Goal: Transaction & Acquisition: Purchase product/service

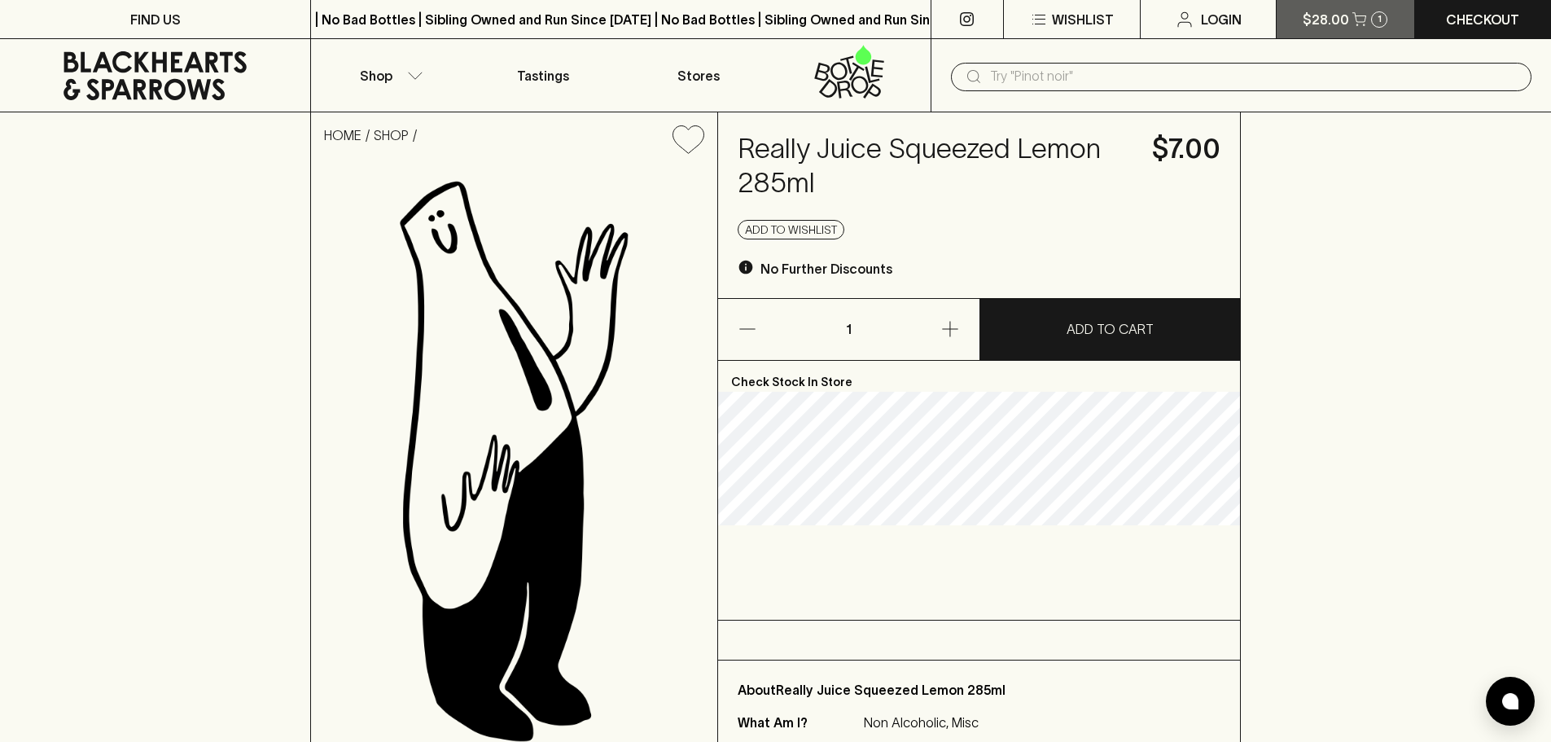
click at [1404, 33] on button "$28.00 1" at bounding box center [1345, 19] width 137 height 38
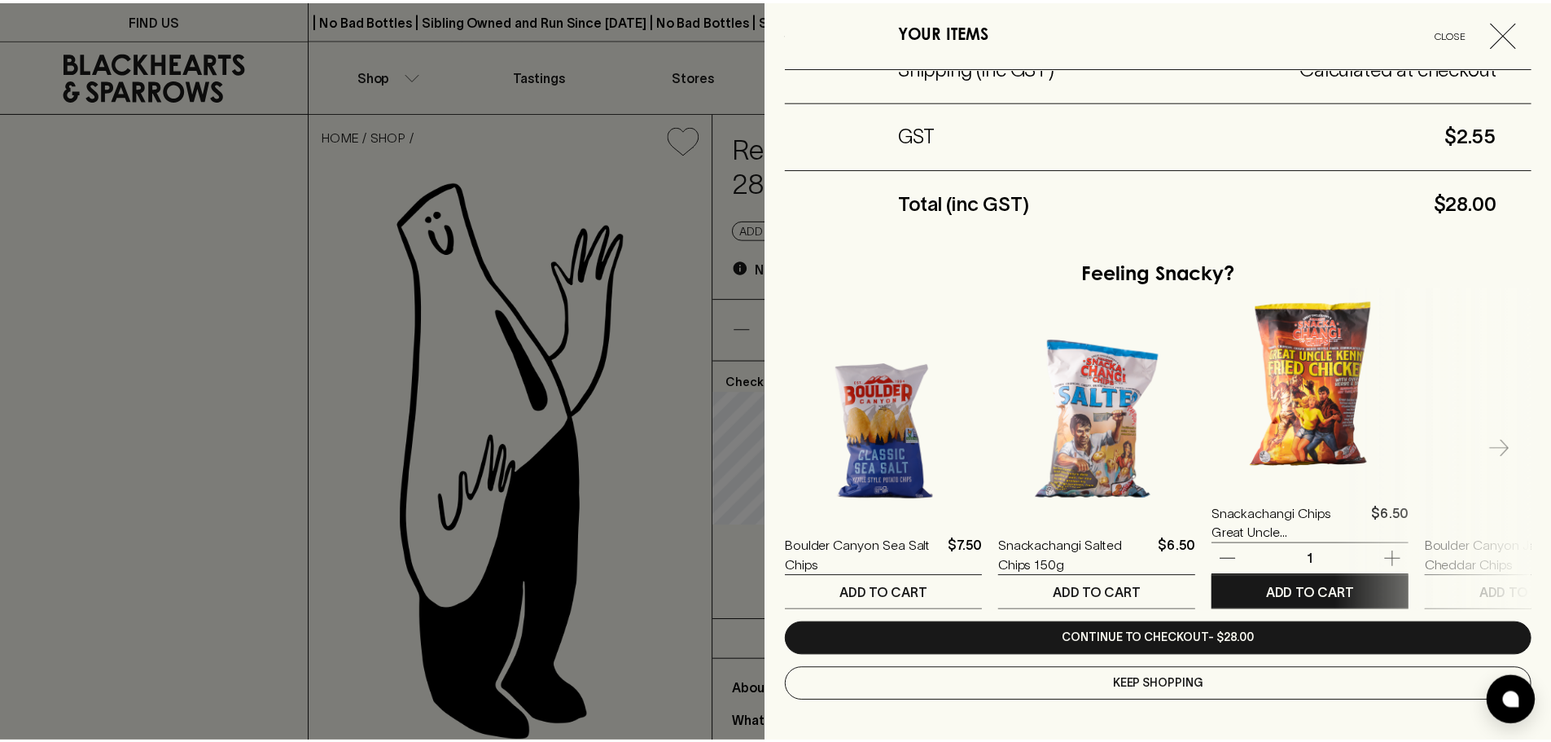
scroll to position [245, 0]
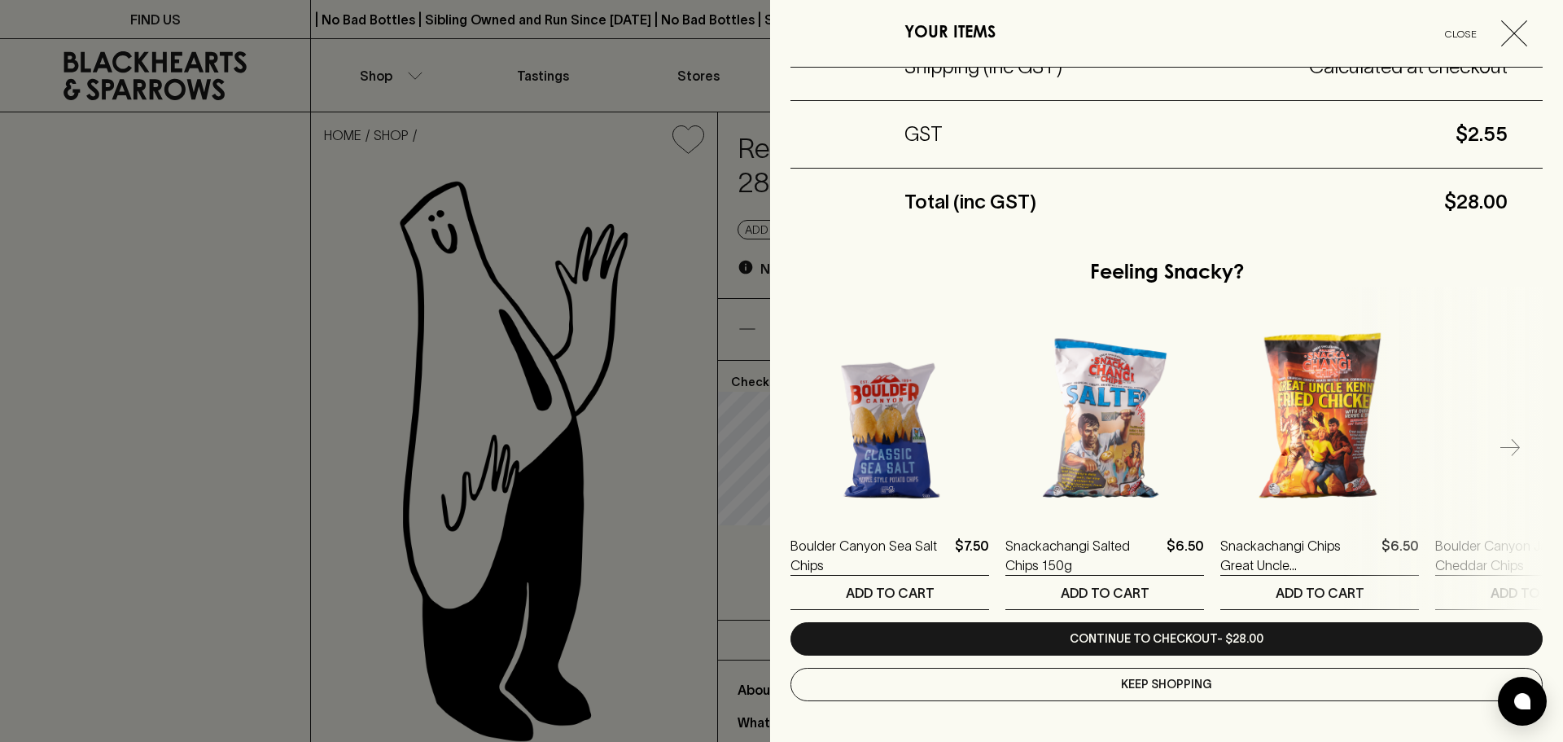
click at [1520, 37] on span "button" at bounding box center [1522, 33] width 42 height 26
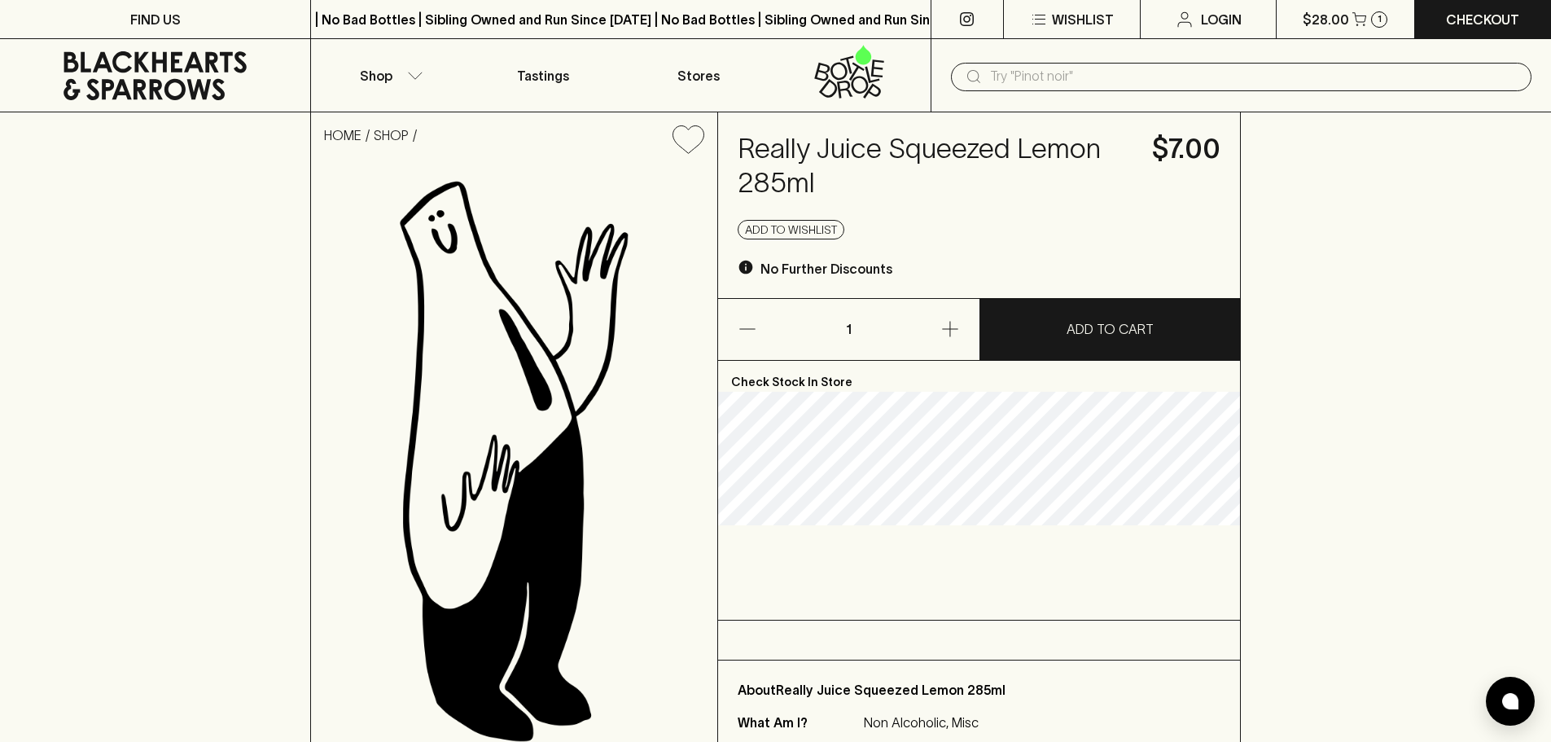
click at [1034, 65] on input "text" at bounding box center [1254, 77] width 528 height 26
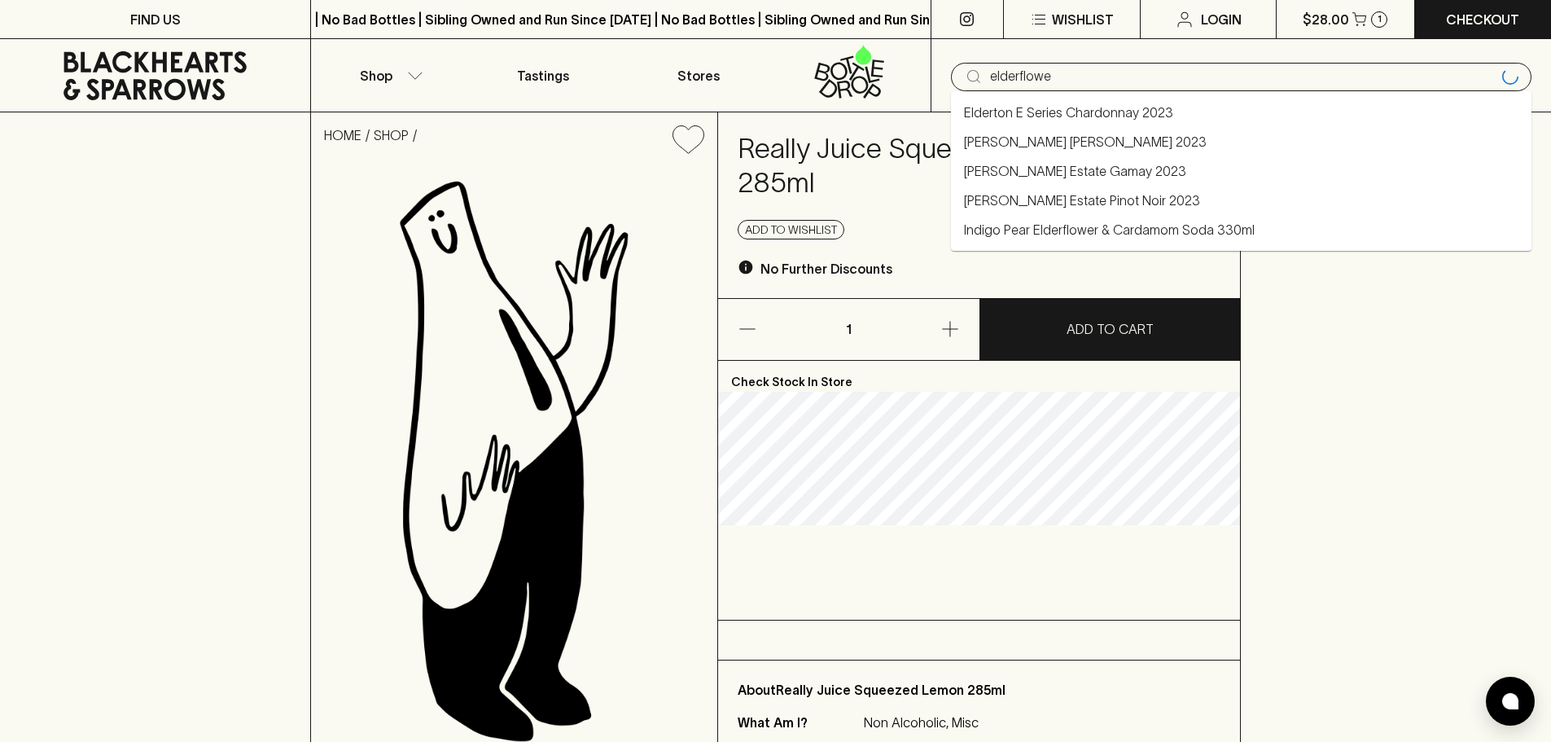
type input "elderflower"
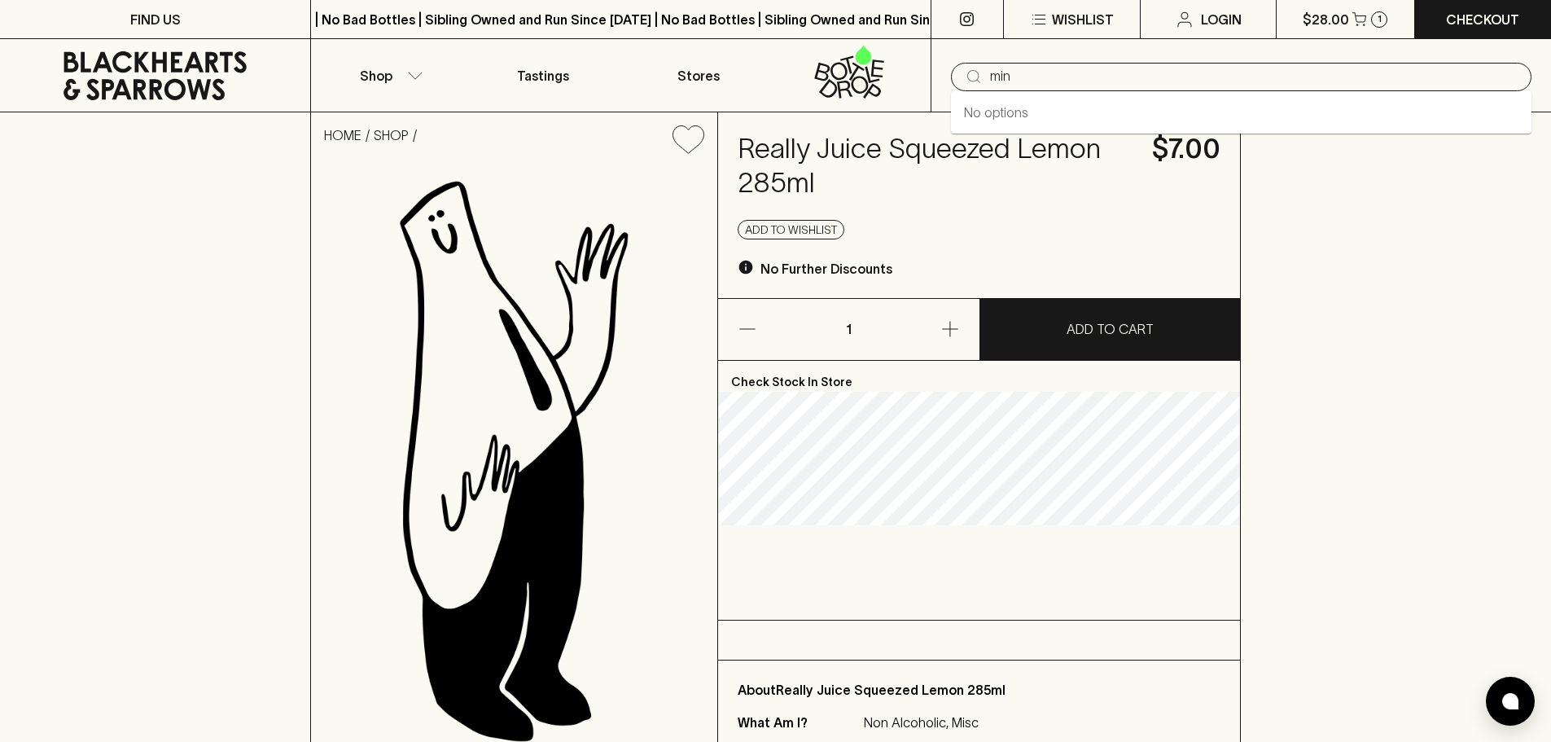
type input "mint"
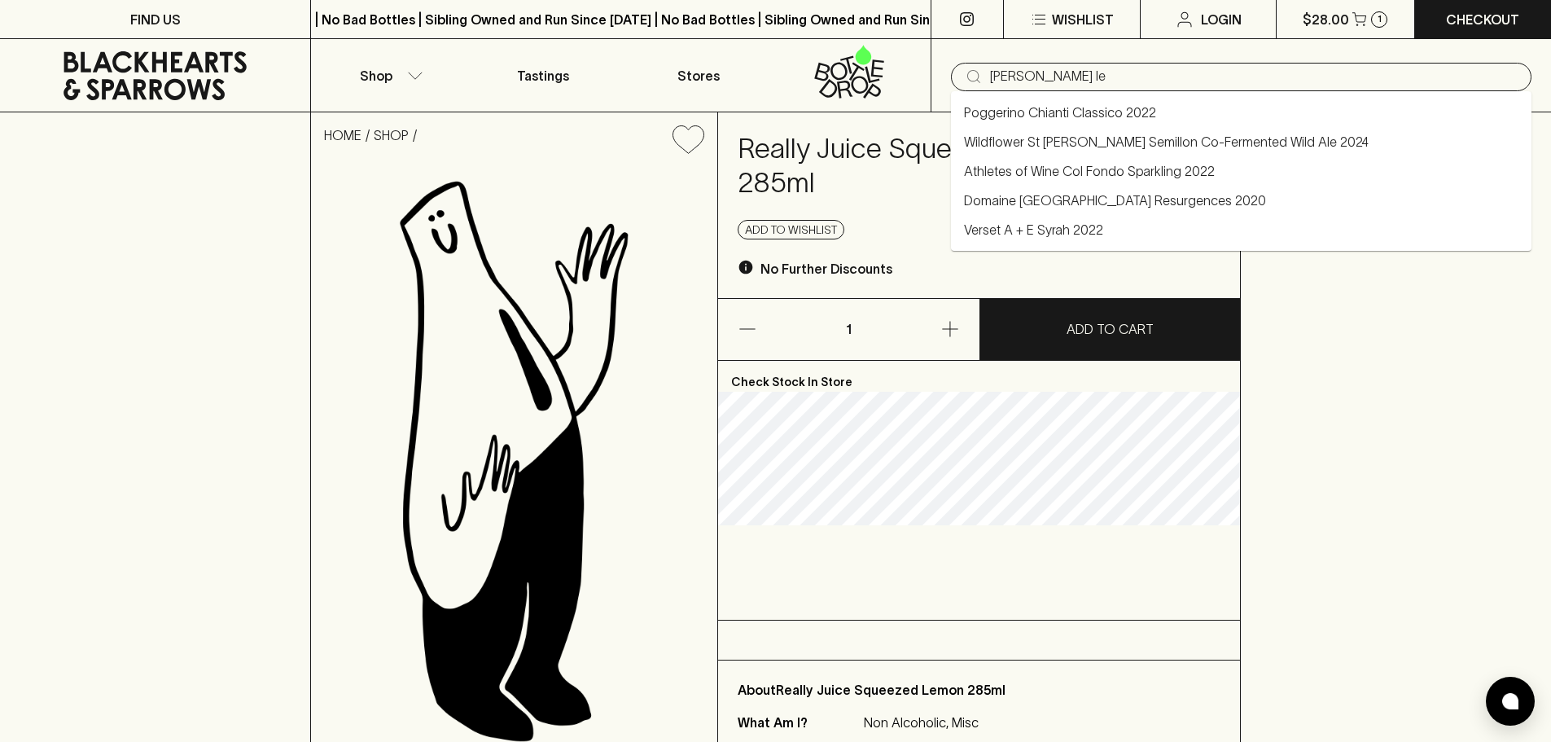
type input "[PERSON_NAME]"
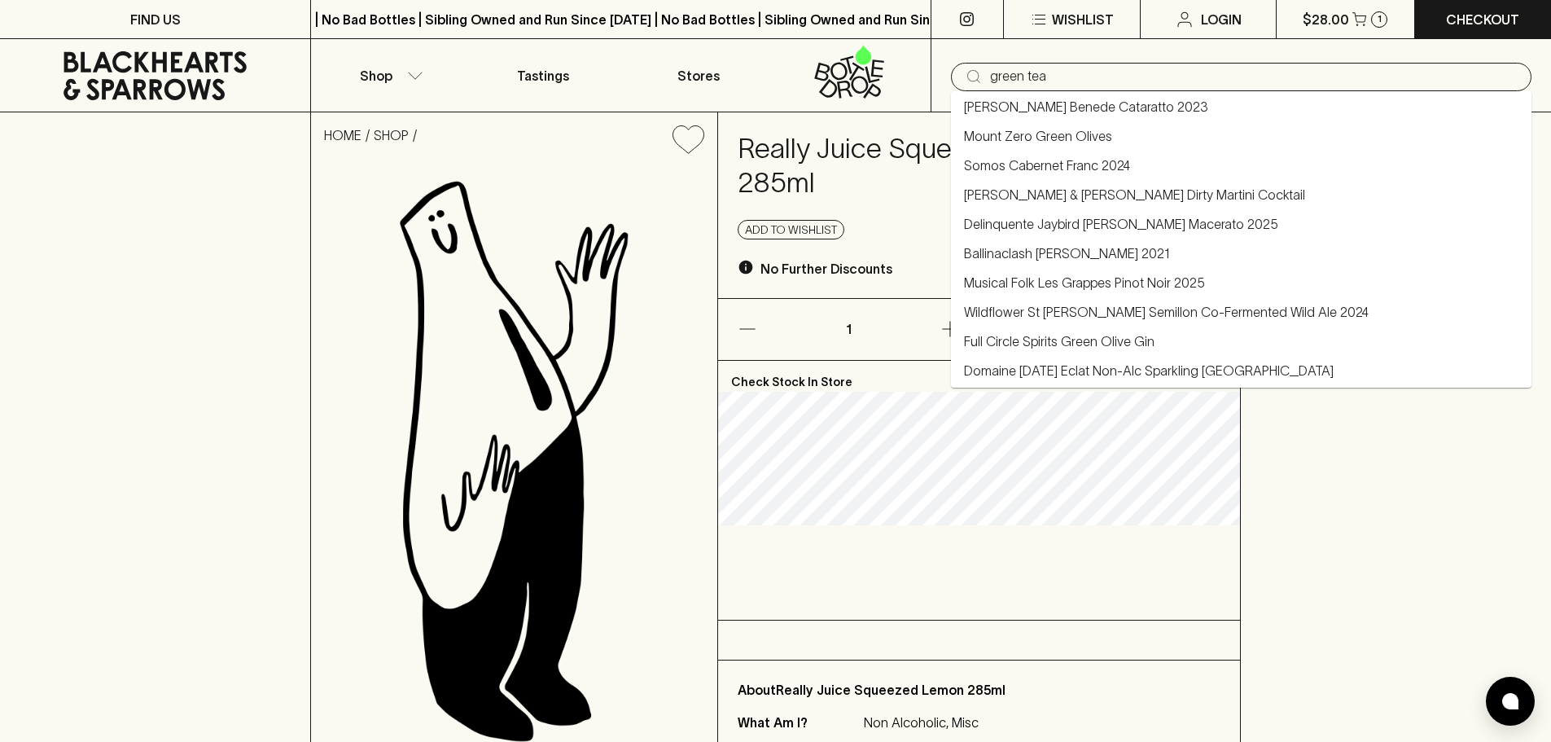
scroll to position [303, 0]
type input "green tea"
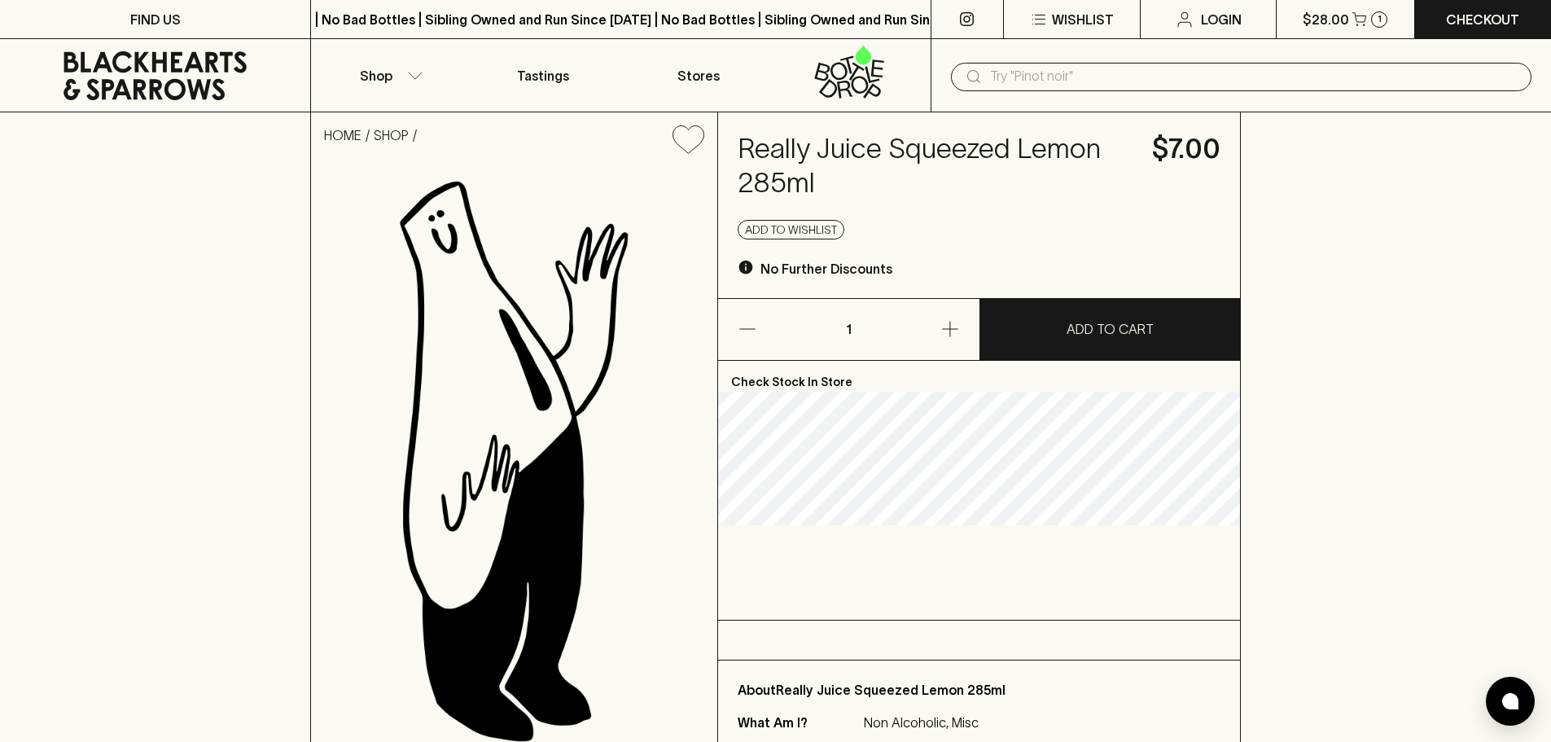
click at [978, 92] on div "​" at bounding box center [1241, 75] width 620 height 73
click at [990, 76] on input "text" at bounding box center [1254, 77] width 528 height 26
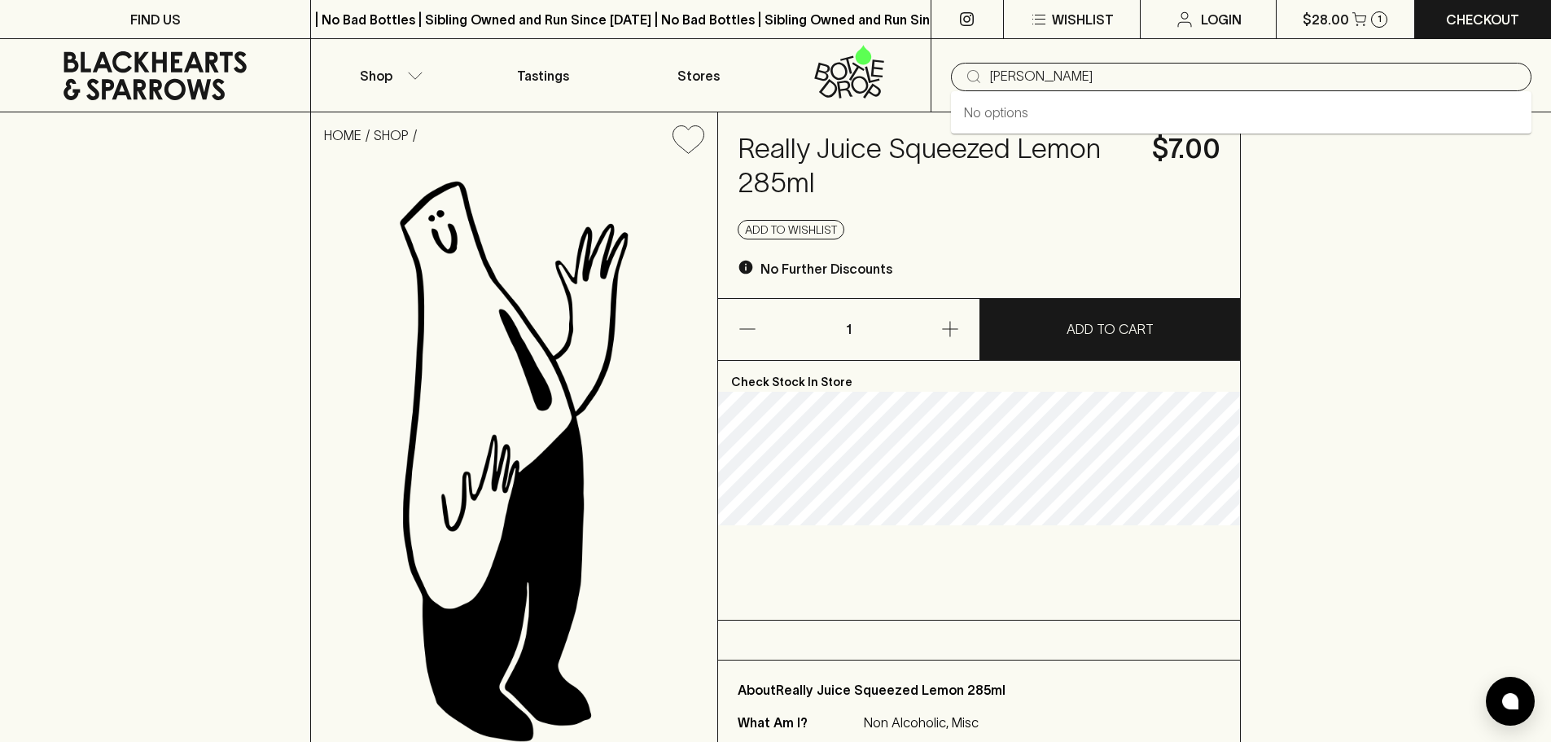
type input "[PERSON_NAME]"
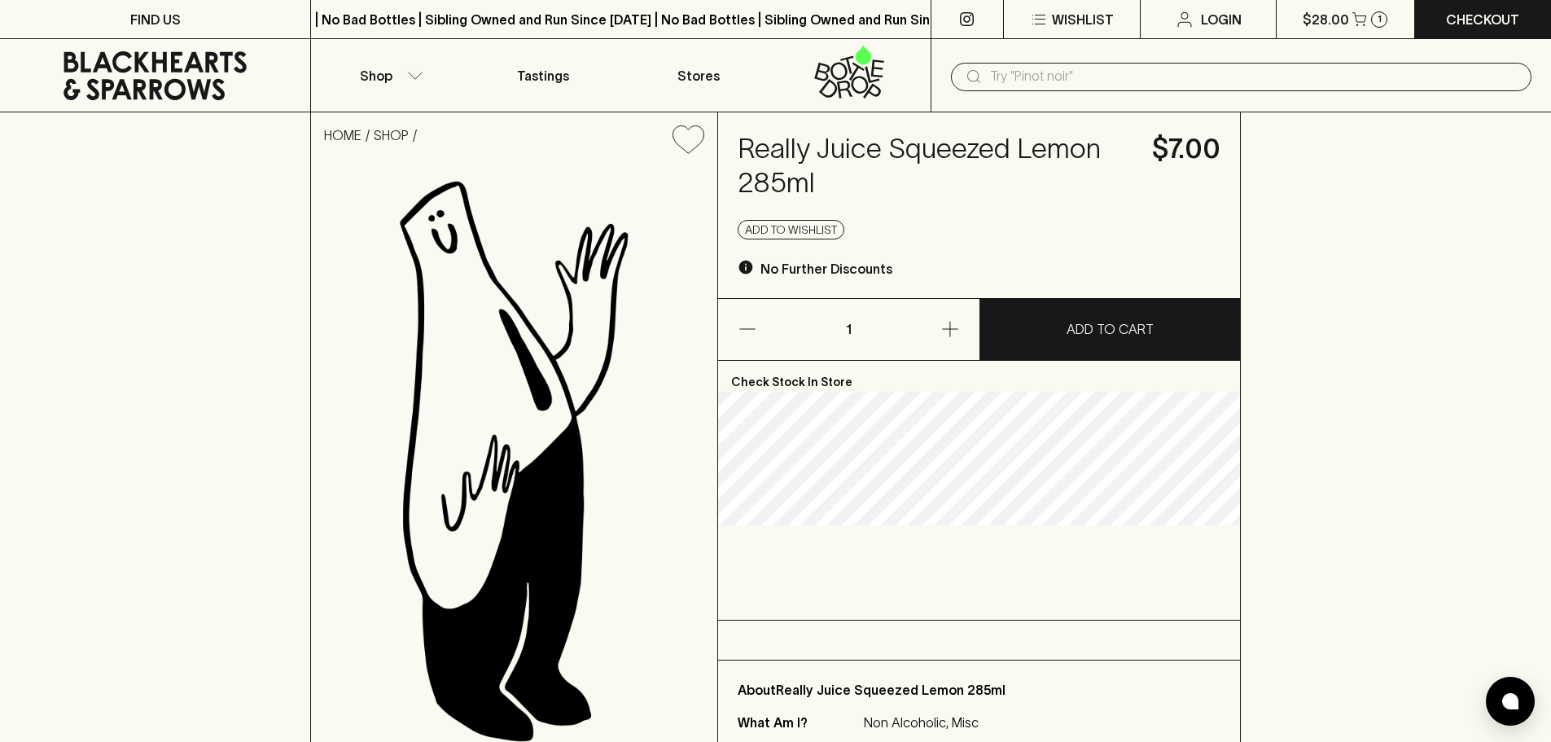
drag, startPoint x: 1042, startPoint y: 94, endPoint x: 1042, endPoint y: 85, distance: 9.0
click at [1042, 94] on div "​" at bounding box center [1241, 75] width 620 height 73
click at [1043, 84] on input "text" at bounding box center [1254, 77] width 528 height 26
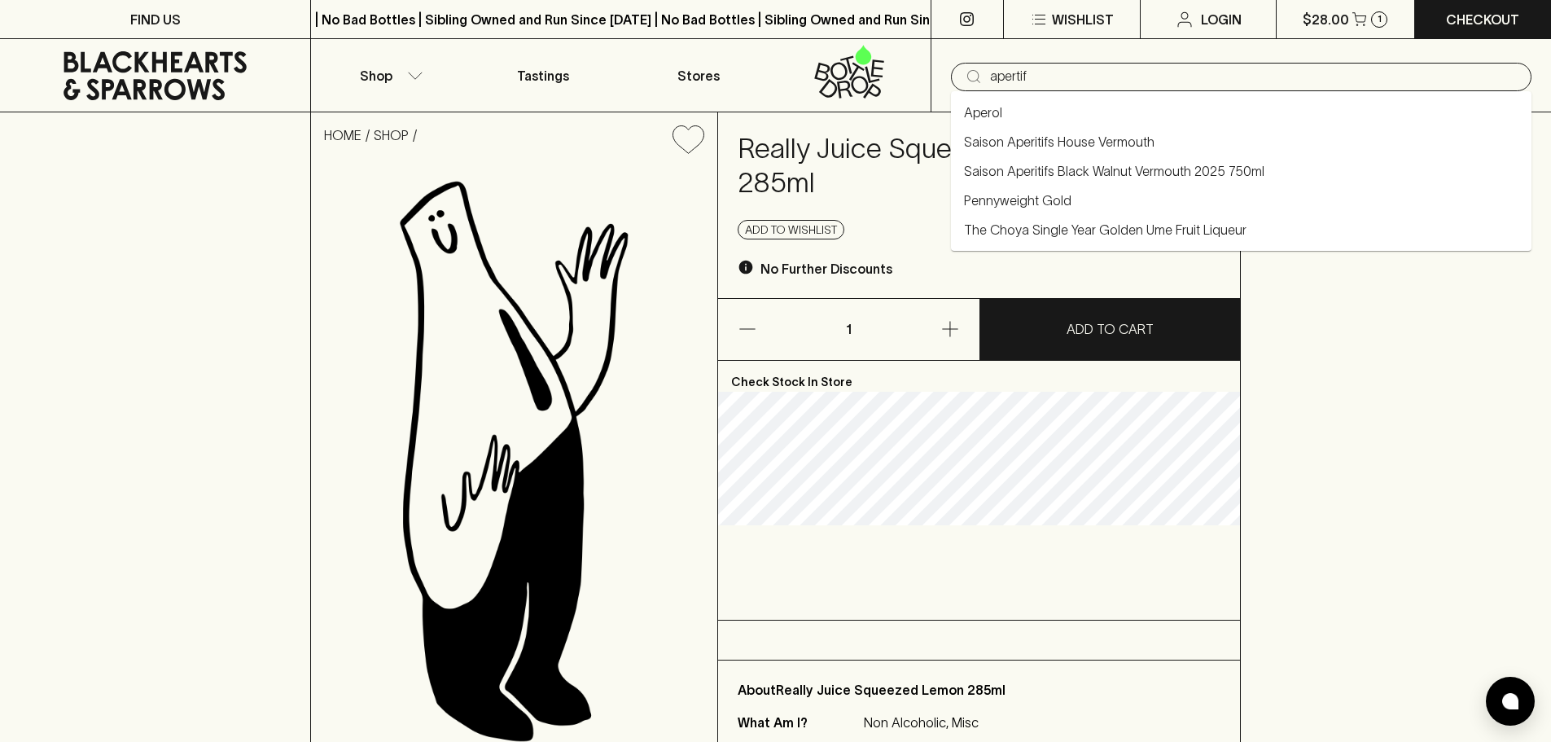
type input "apertif"
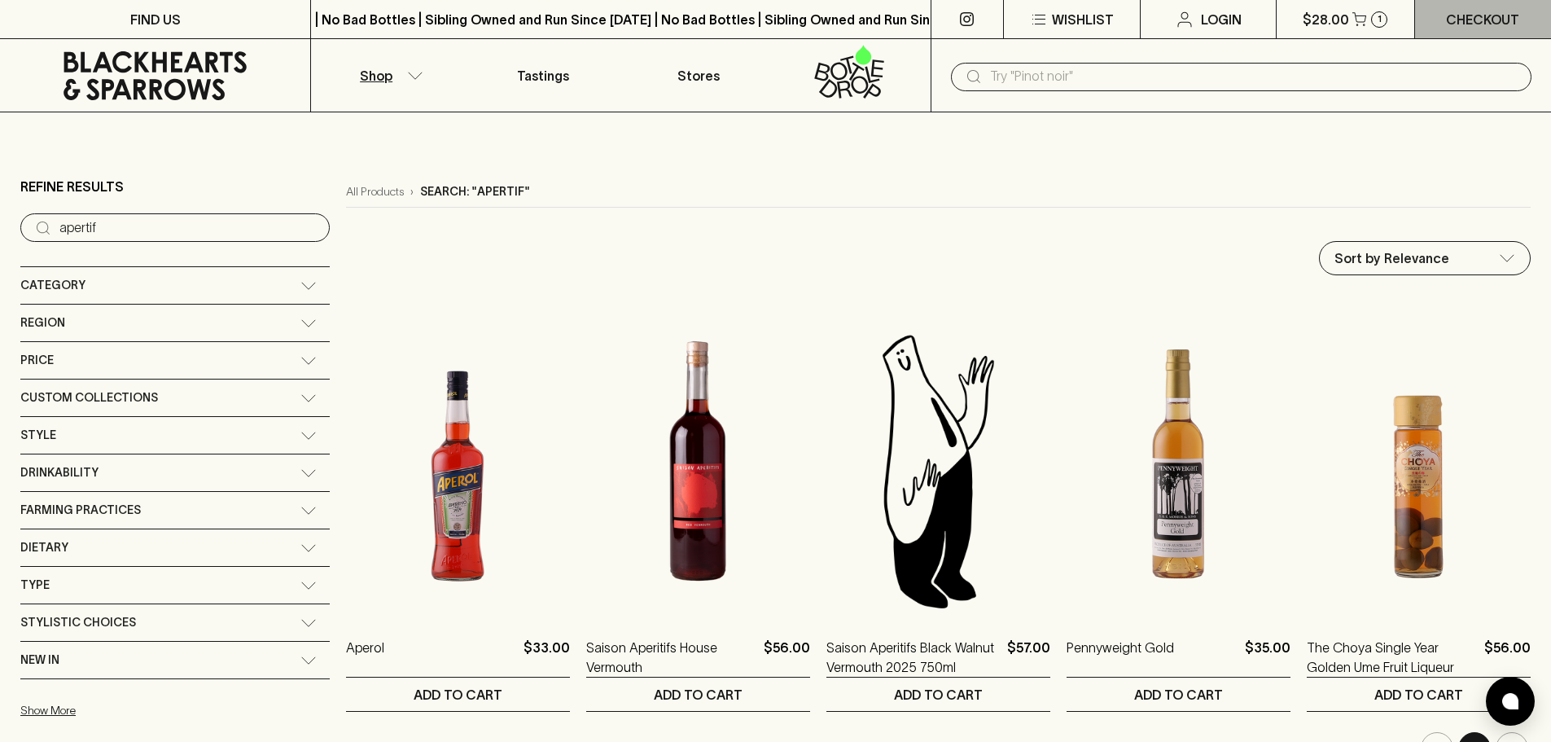
click at [1510, 23] on p "Checkout" at bounding box center [1482, 20] width 73 height 20
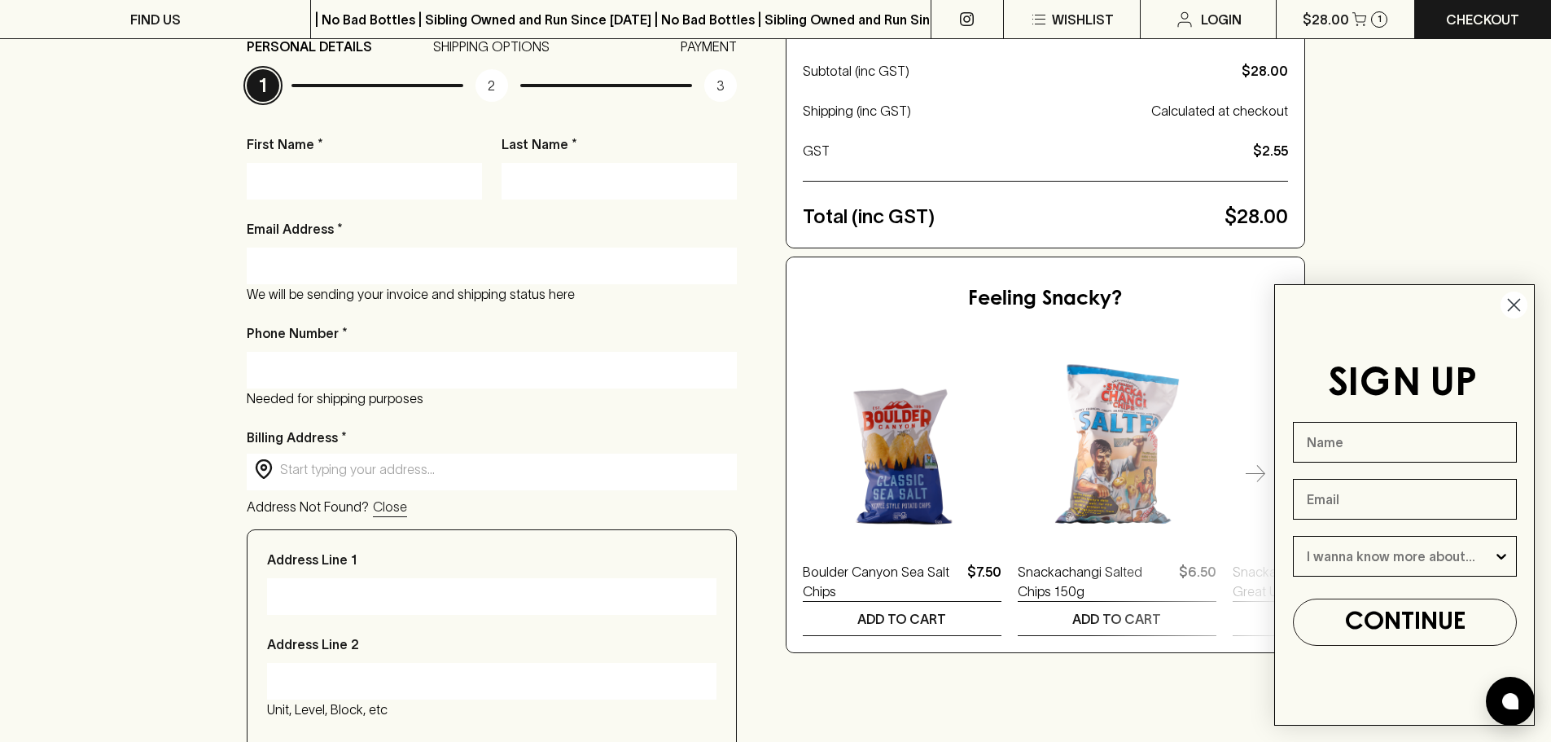
scroll to position [244, 0]
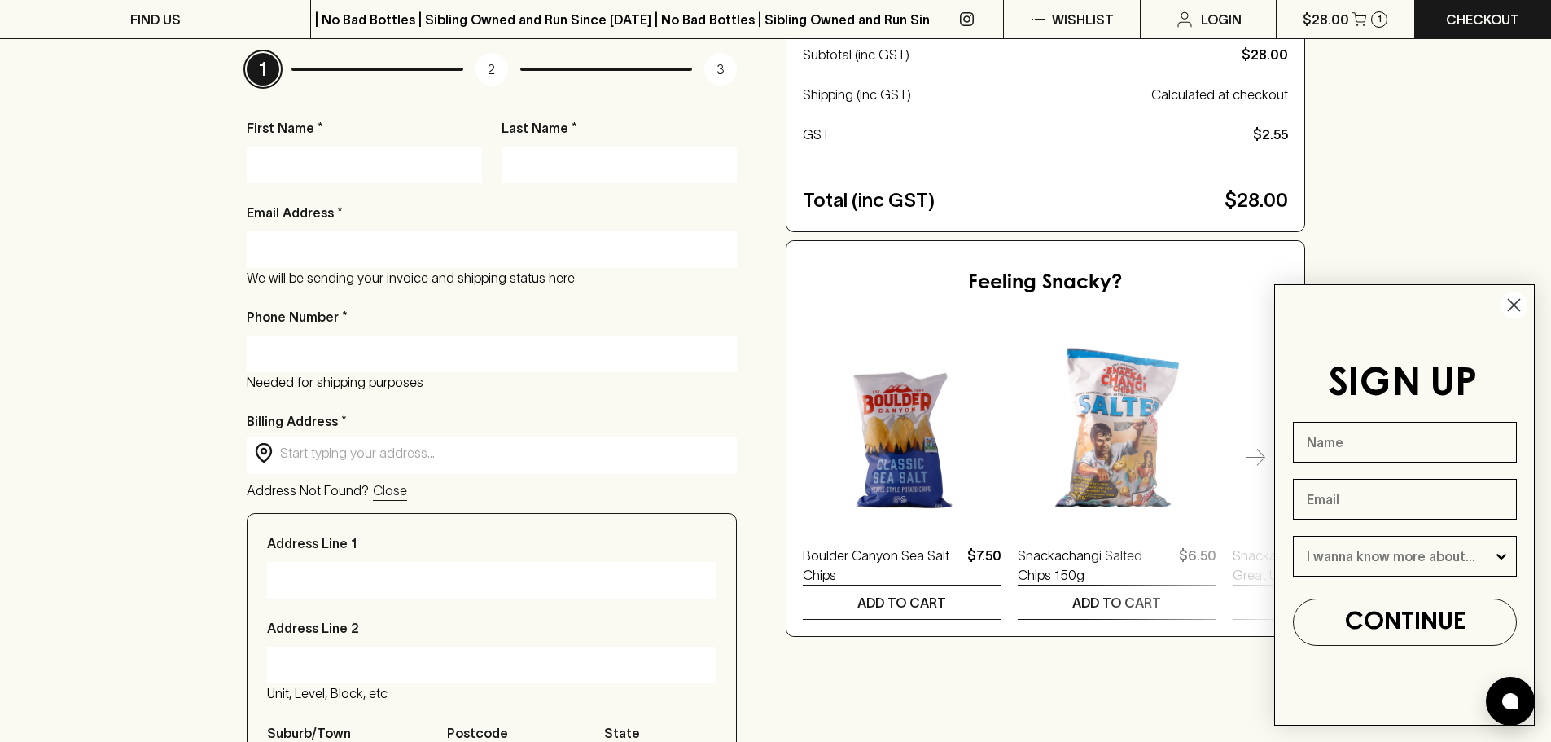
click at [1520, 305] on circle "Close dialog" at bounding box center [1513, 304] width 27 height 27
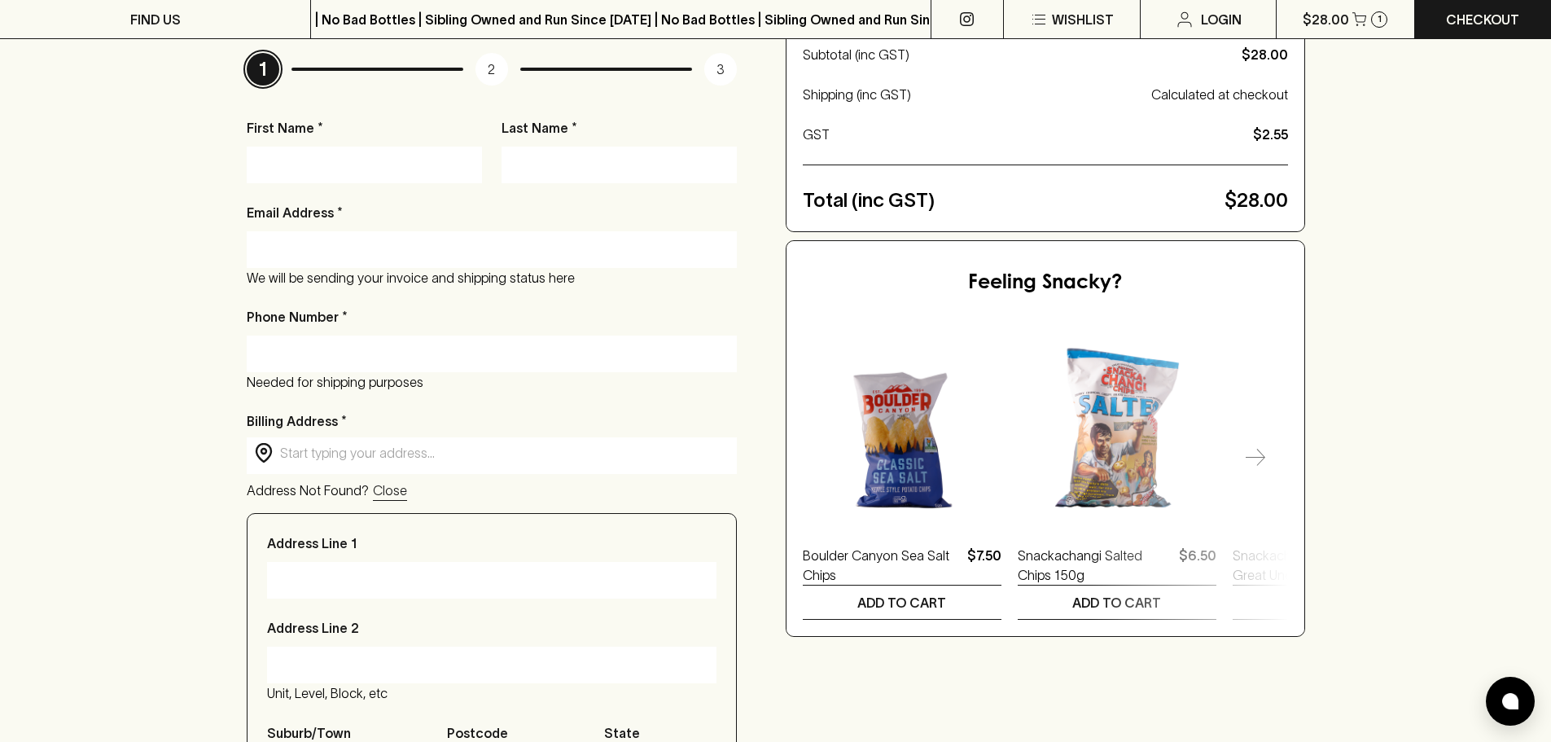
drag, startPoint x: 303, startPoint y: 204, endPoint x: 307, endPoint y: 179, distance: 24.8
click at [303, 203] on p "Email Address *" at bounding box center [295, 213] width 96 height 20
click at [303, 236] on input "Email Address *" at bounding box center [492, 249] width 466 height 26
click at [308, 172] on input "First Name *" at bounding box center [364, 164] width 211 height 26
type input "Sachin"
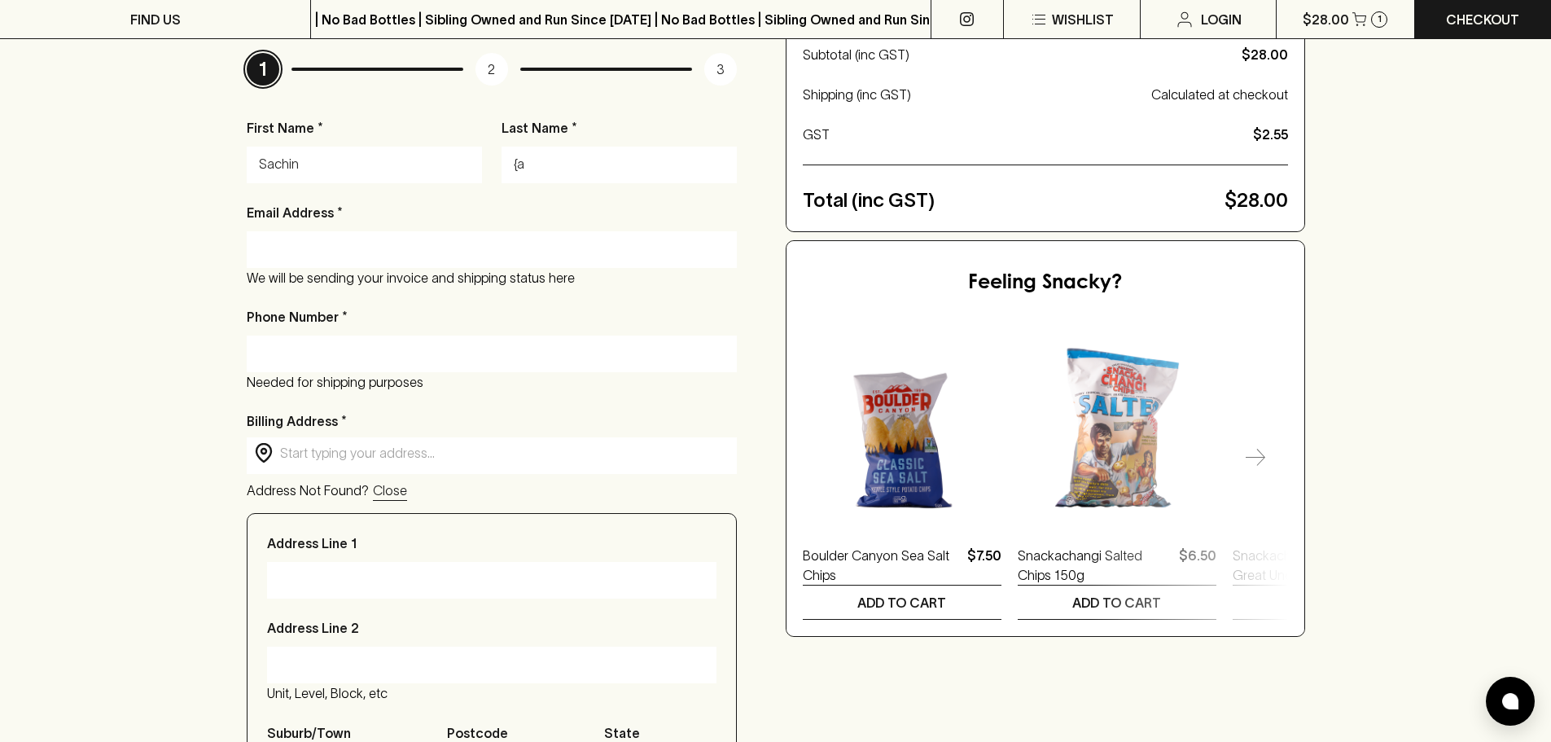
type input "{"
type input "[PERSON_NAME]"
type input "s"
type input "[EMAIL_ADDRESS][DOMAIN_NAME]"
click at [336, 469] on div "​ ​" at bounding box center [492, 455] width 490 height 37
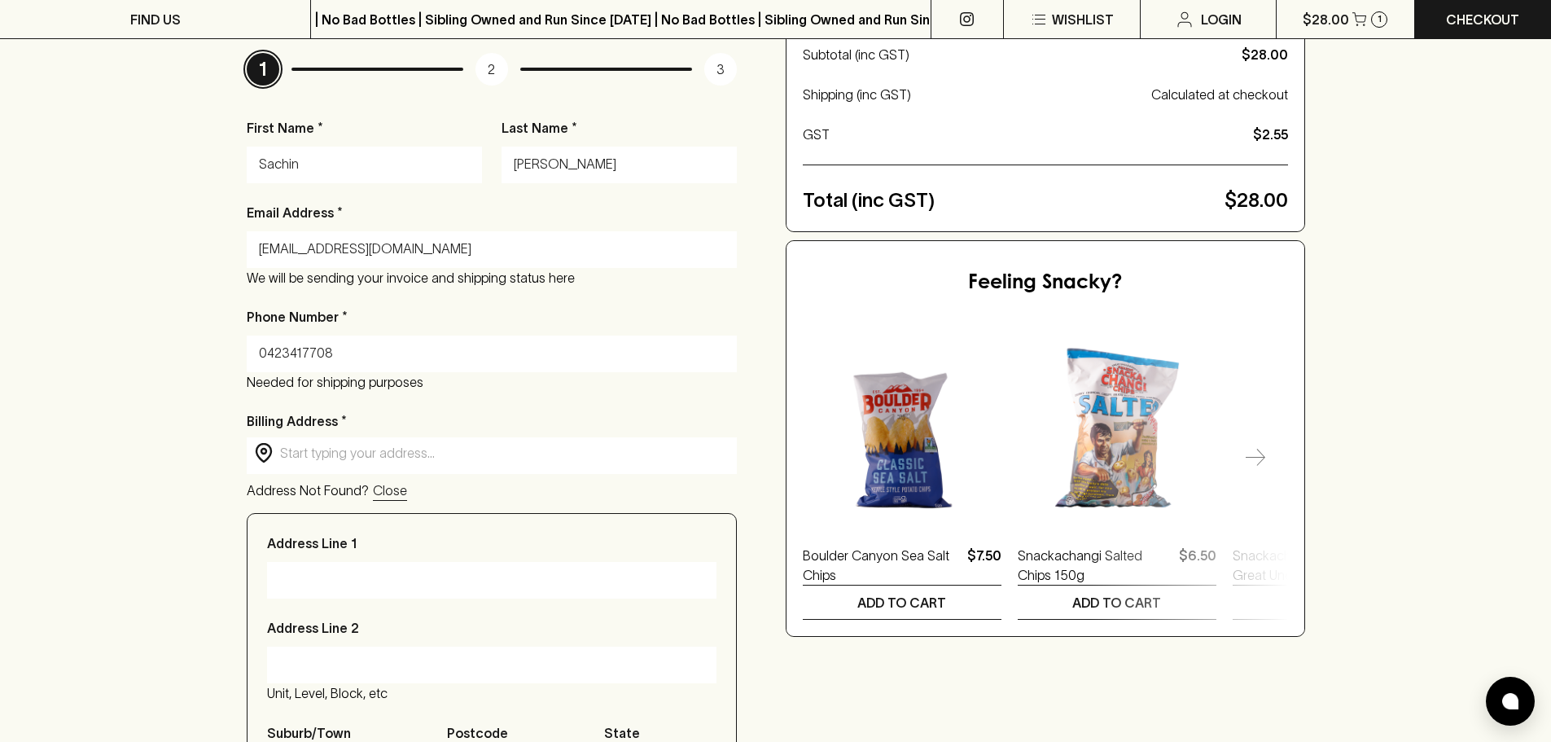
type input "0423417708"
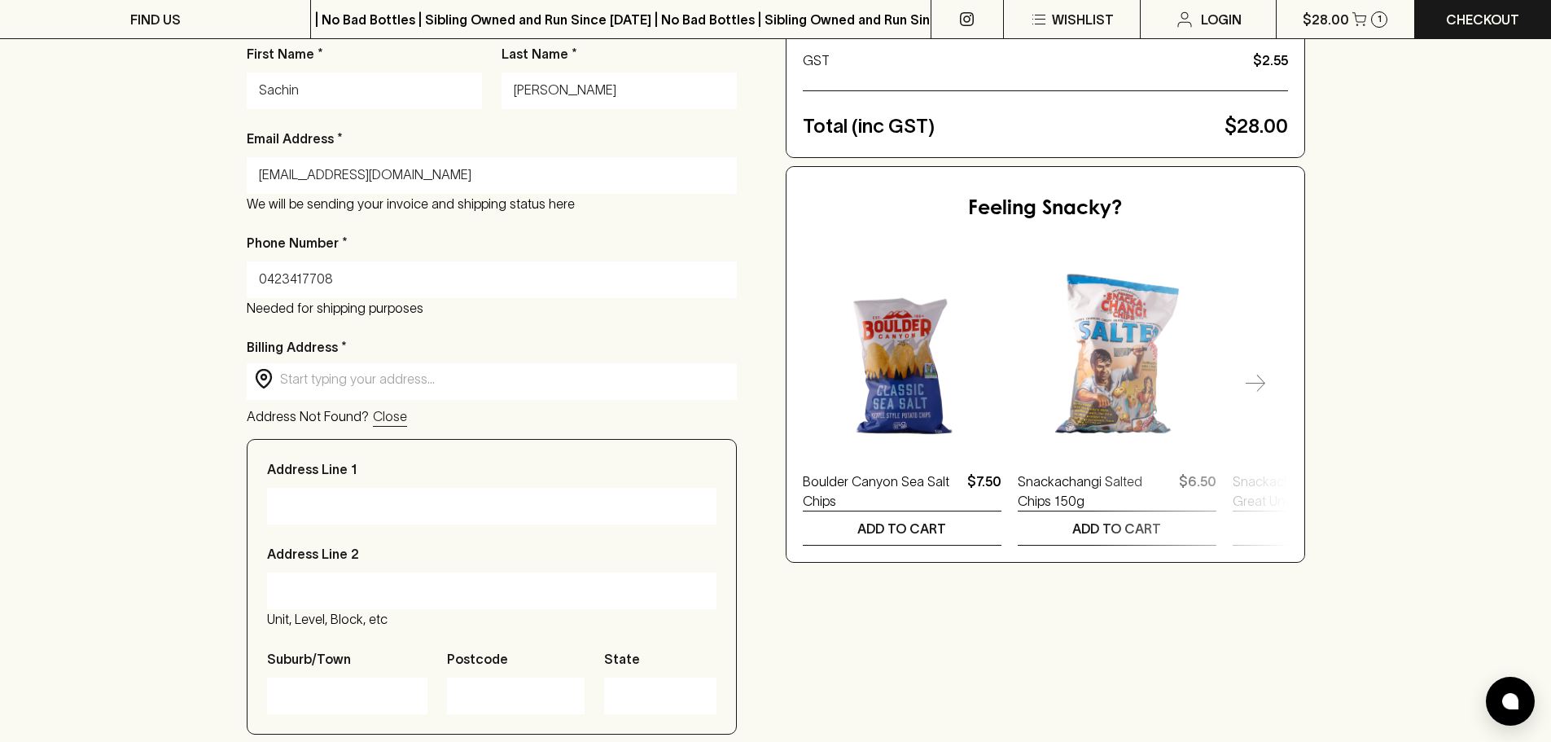
scroll to position [407, 0]
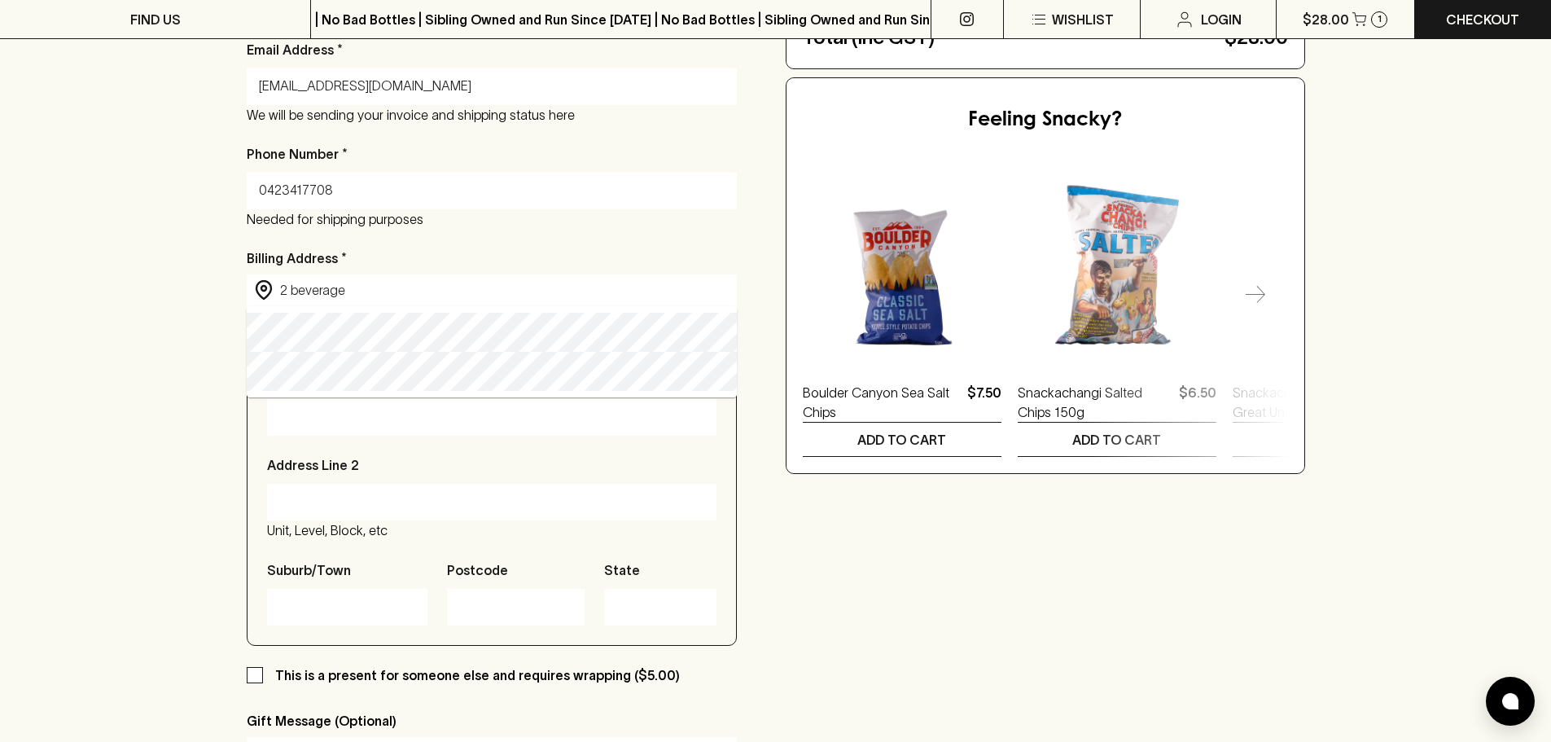
type input "[STREET_ADDRESS]"
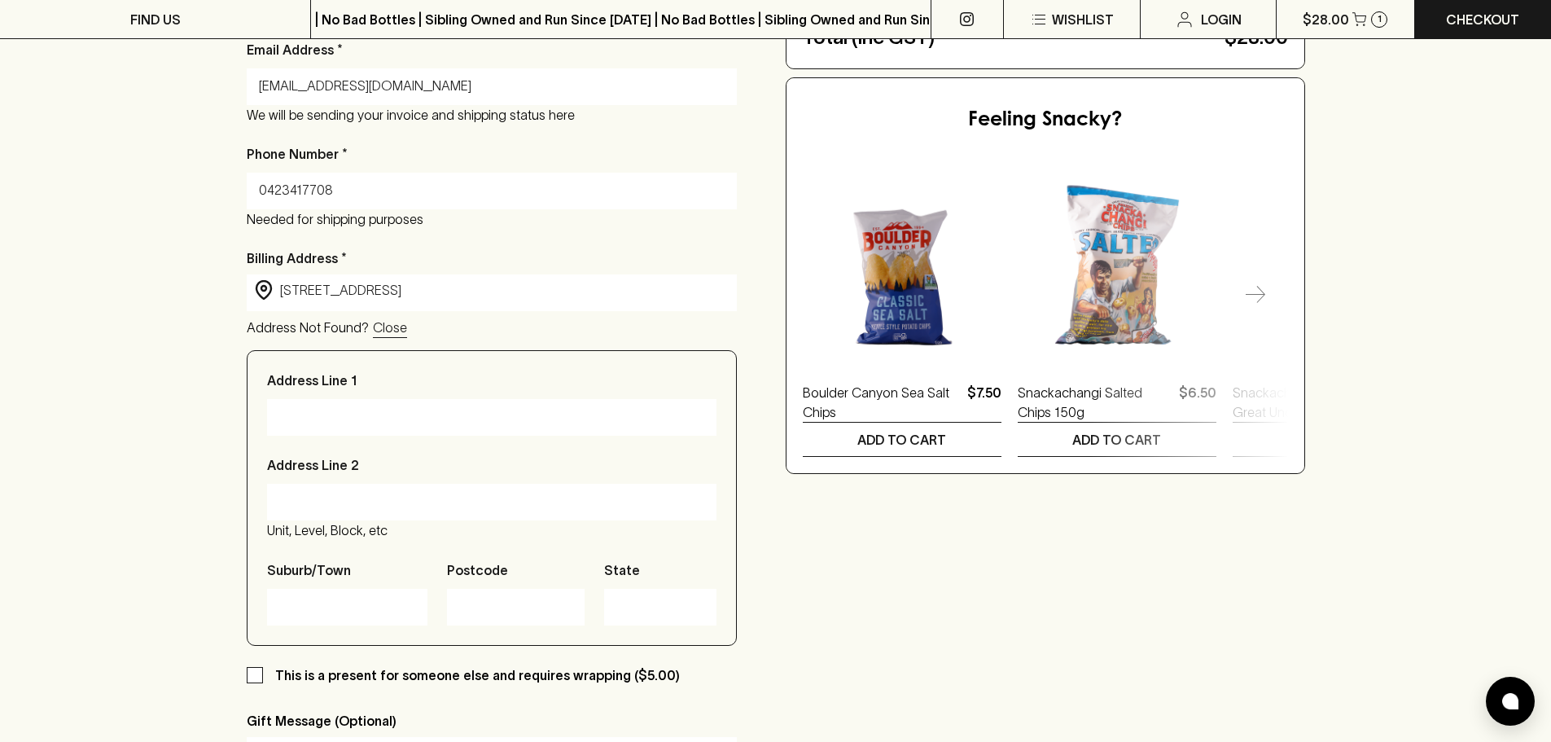
type input "[STREET_ADDRESS]"
type input "Tullamarine"
type input "3043"
type input "Victoria"
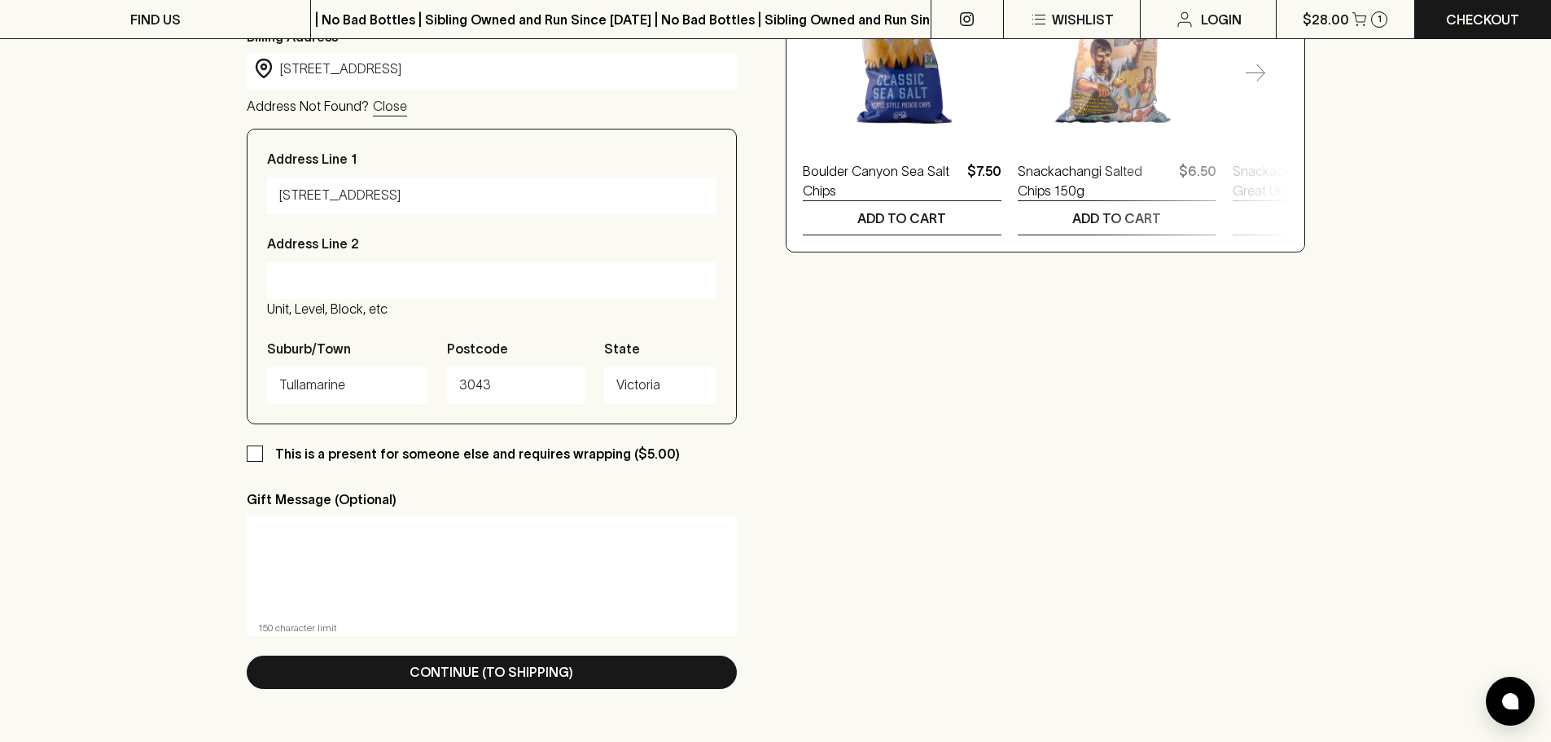
scroll to position [896, 0]
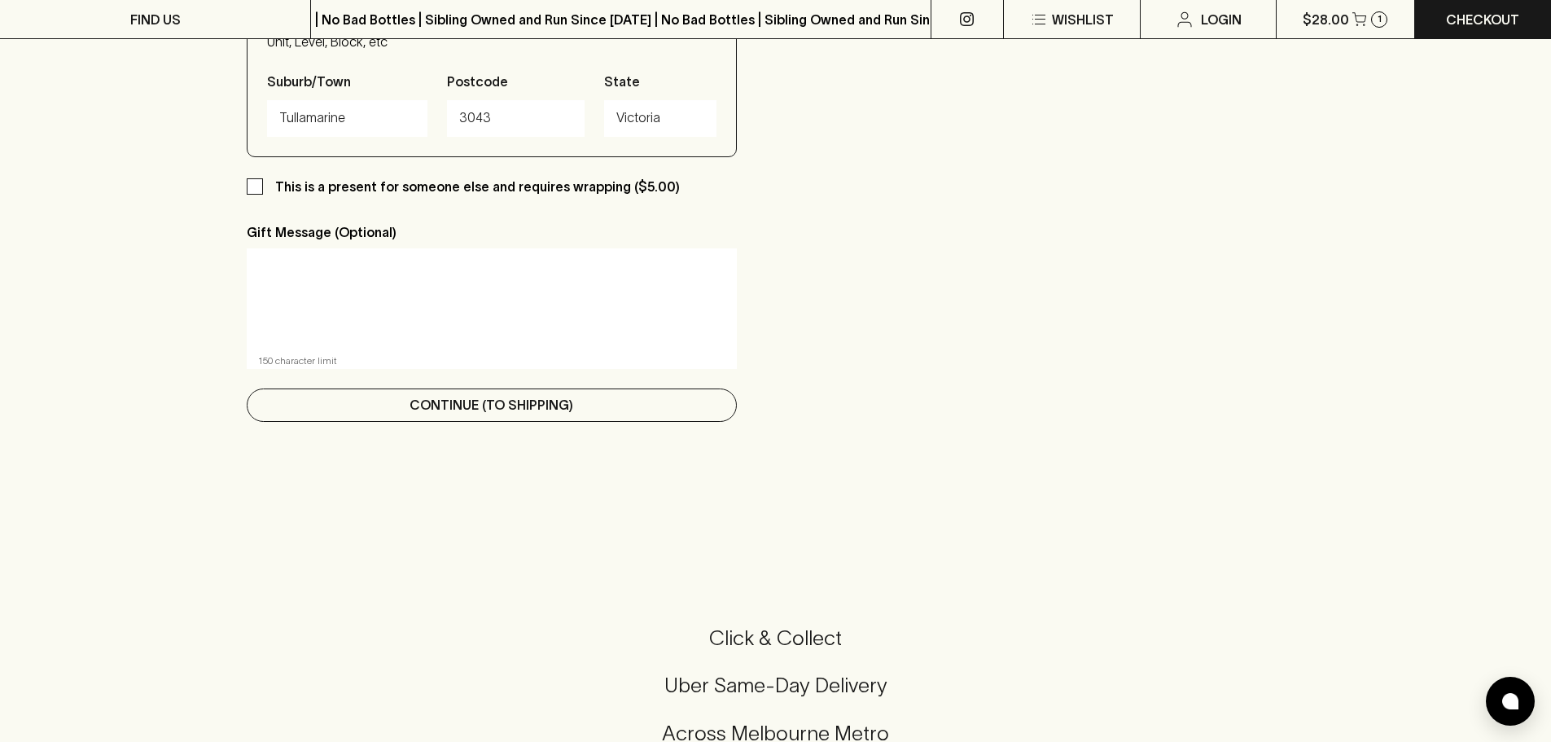
type input "[STREET_ADDRESS]"
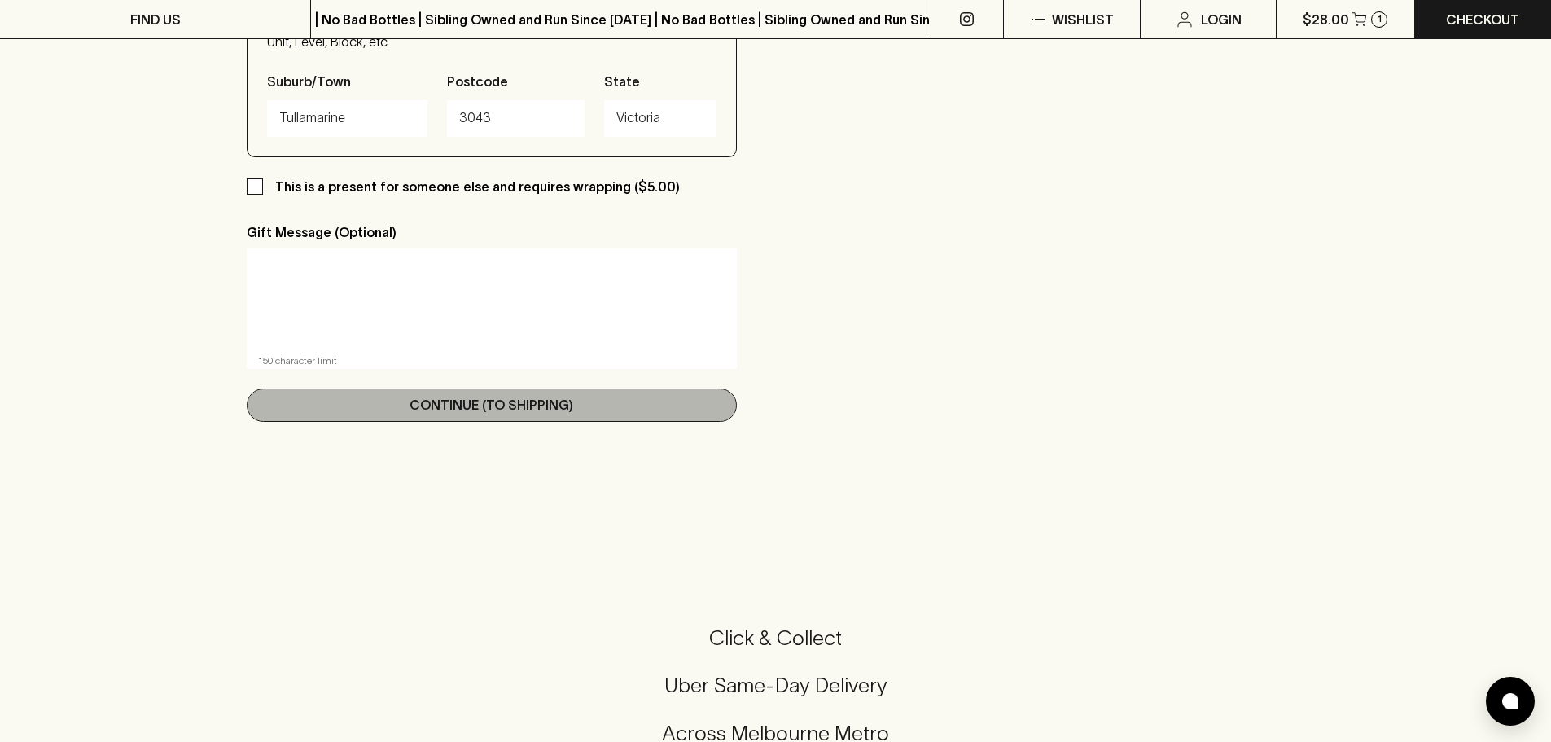
click at [572, 418] on button "Continue (To Shipping)" at bounding box center [492, 404] width 490 height 33
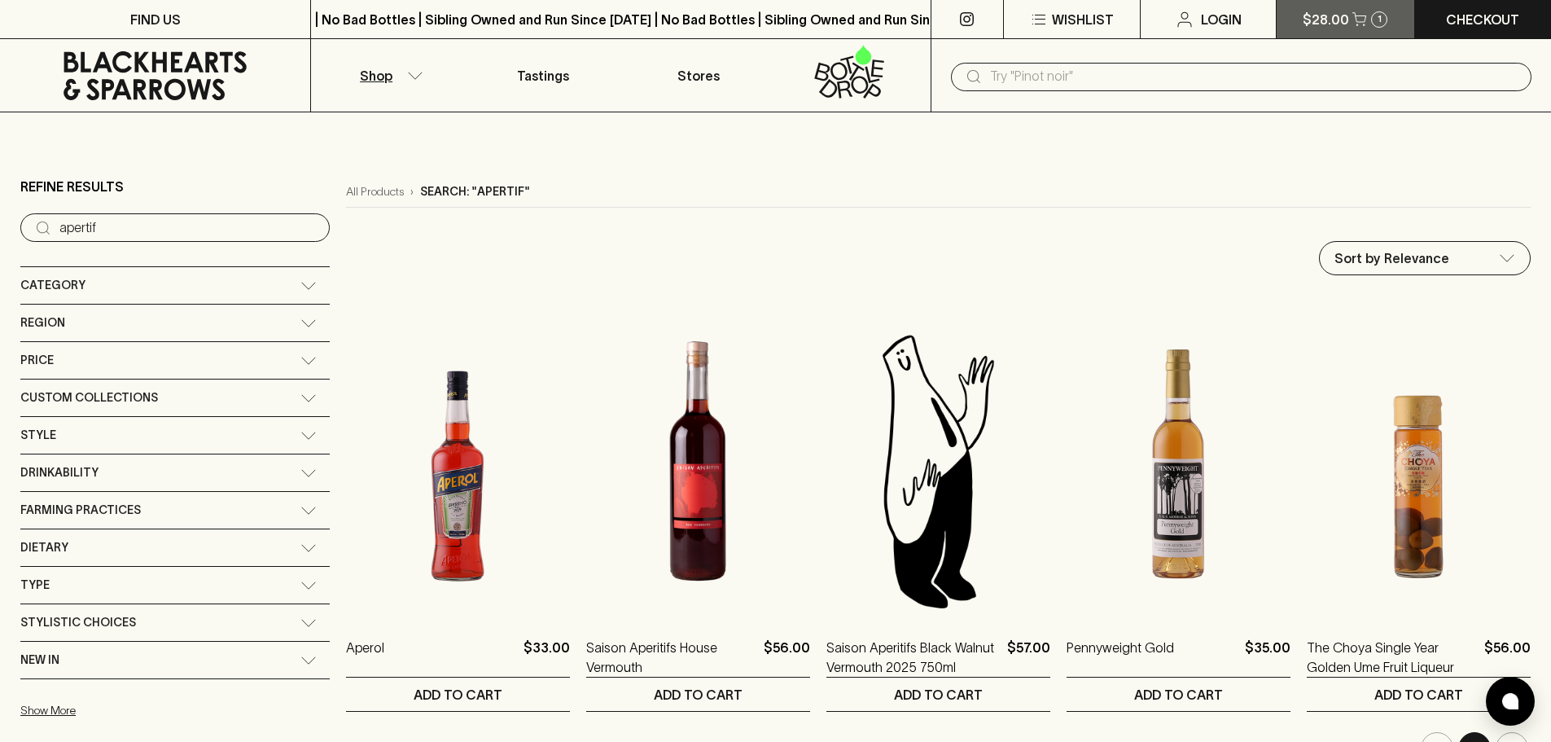
click at [1343, 20] on p "$28.00" at bounding box center [1326, 20] width 46 height 20
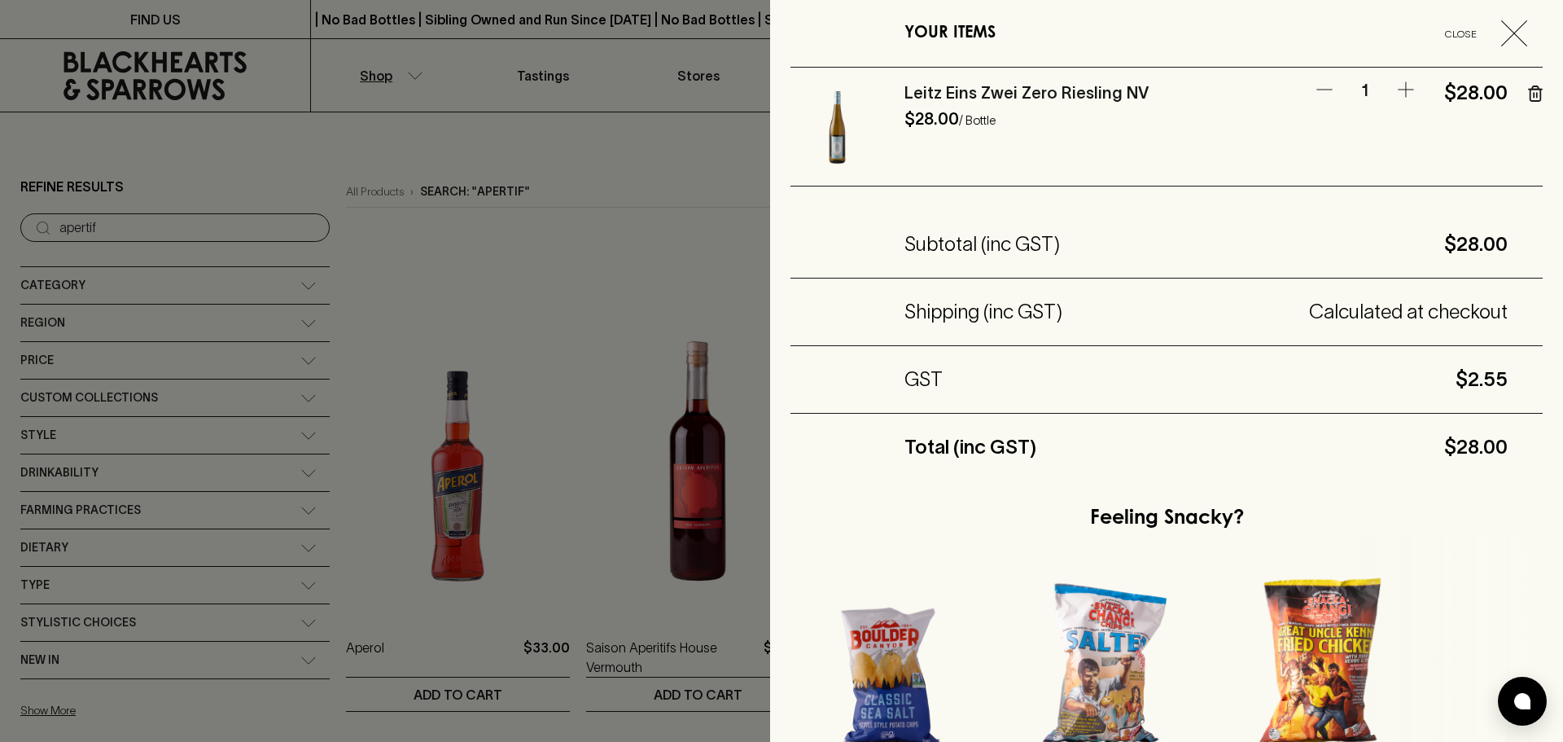
click at [1396, 90] on icon "button" at bounding box center [1406, 90] width 20 height 20
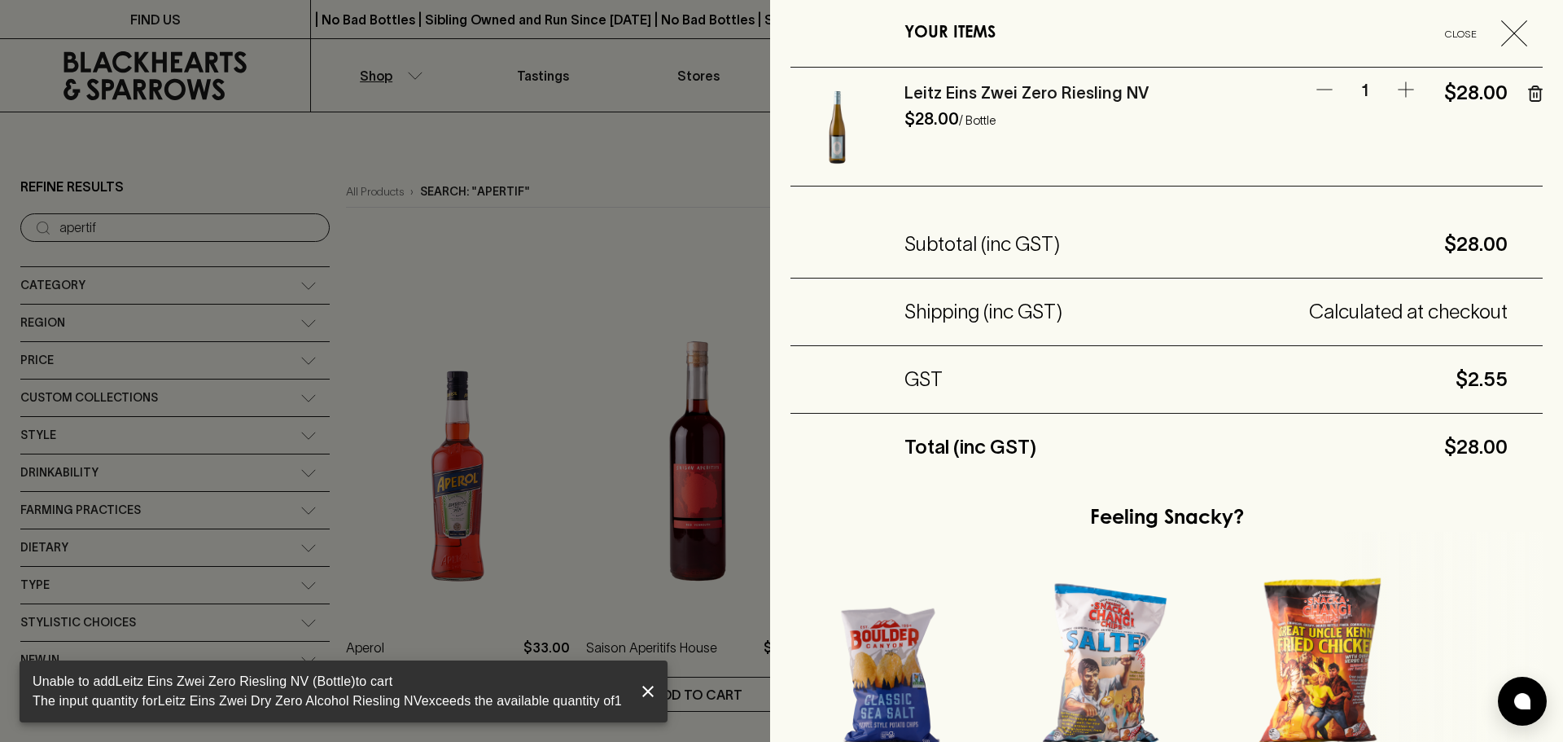
drag, startPoint x: 1419, startPoint y: 80, endPoint x: 1379, endPoint y: 70, distance: 41.1
click at [1416, 80] on div "Leitz Eins Zwei Zero Riesling NV $28.00 / Bottle 1 $28.00" at bounding box center [1167, 127] width 752 height 119
click at [1379, 70] on div "Leitz Eins Zwei Zero Riesling NV $28.00 / Bottle 1 $28.00" at bounding box center [1167, 127] width 752 height 119
click at [1386, 75] on div "Leitz Eins Zwei Zero Riesling NV $28.00 / Bottle 1 $28.00" at bounding box center [1167, 127] width 752 height 119
click at [1389, 80] on div "Leitz Eins Zwei Zero Riesling NV $28.00 / Bottle 1 $28.00" at bounding box center [1167, 127] width 752 height 119
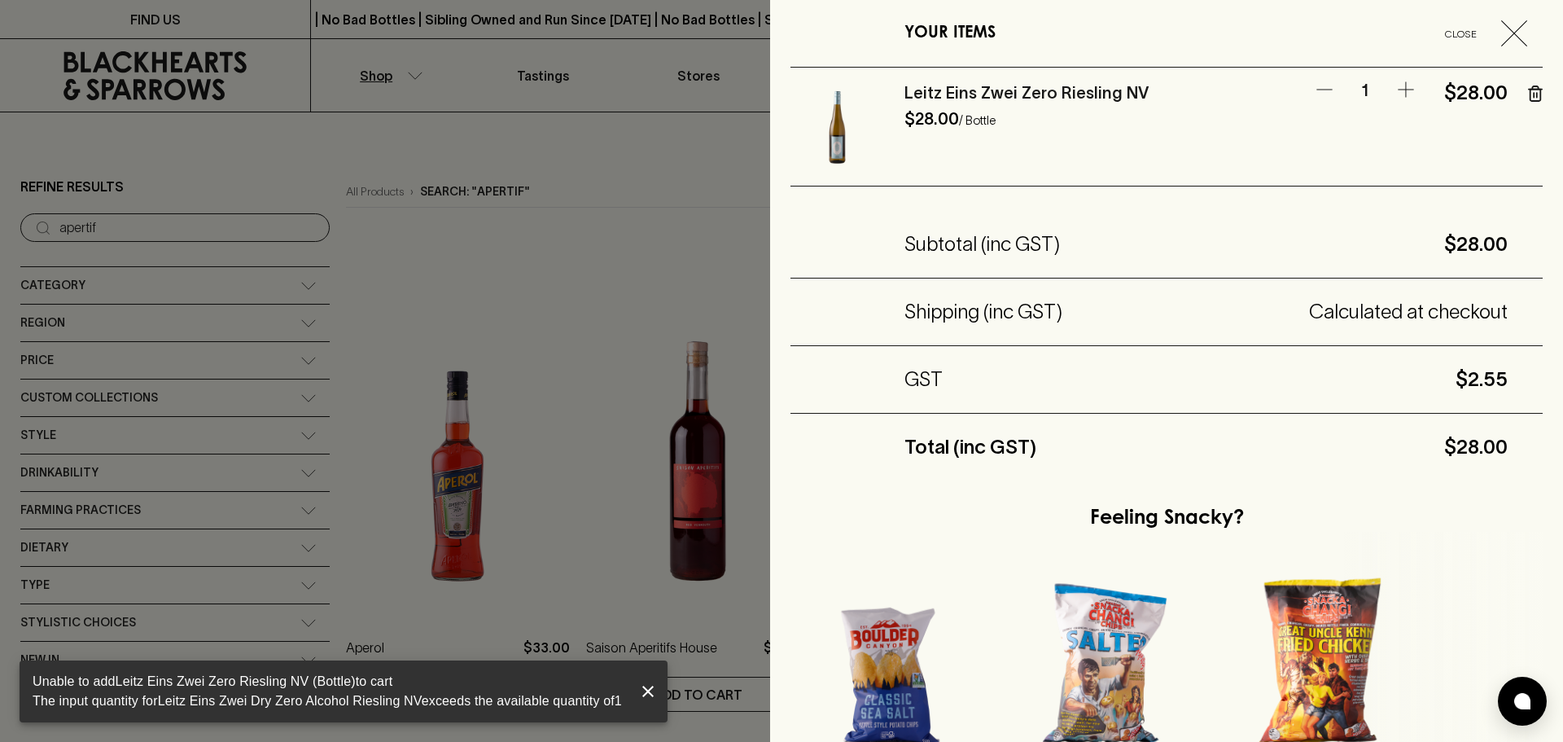
click at [1396, 80] on icon "button" at bounding box center [1406, 90] width 20 height 20
click at [1396, 87] on icon "button" at bounding box center [1406, 90] width 20 height 20
click at [1487, 23] on button "Close" at bounding box center [1483, 33] width 113 height 26
